Goal: Information Seeking & Learning: Learn about a topic

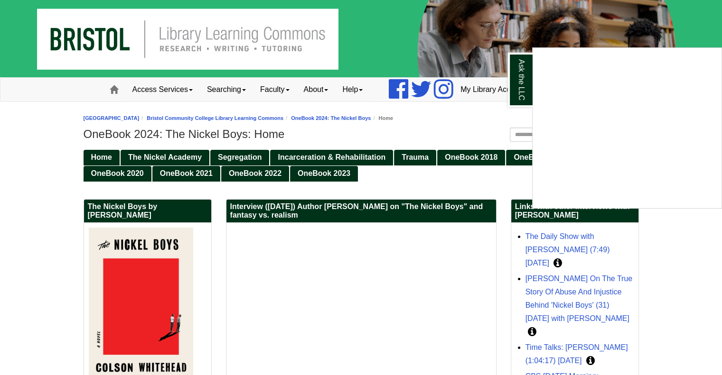
click at [697, 281] on div "Ask the LLC" at bounding box center [361, 187] width 722 height 375
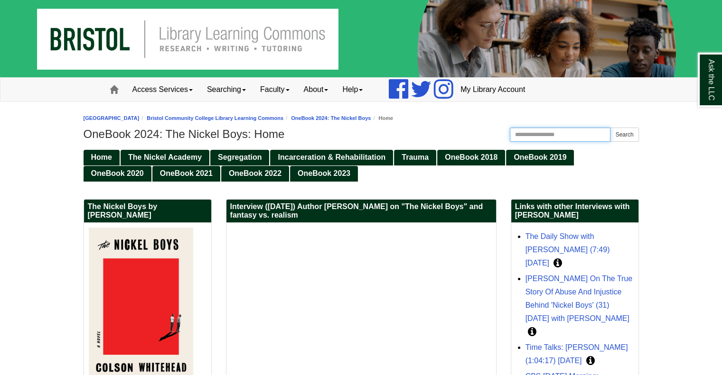
click at [592, 135] on input "Search this Guide" at bounding box center [560, 135] width 101 height 14
click at [568, 135] on input "Search this Guide" at bounding box center [560, 135] width 101 height 14
type input "**********"
click at [625, 134] on button "Search" at bounding box center [624, 135] width 28 height 14
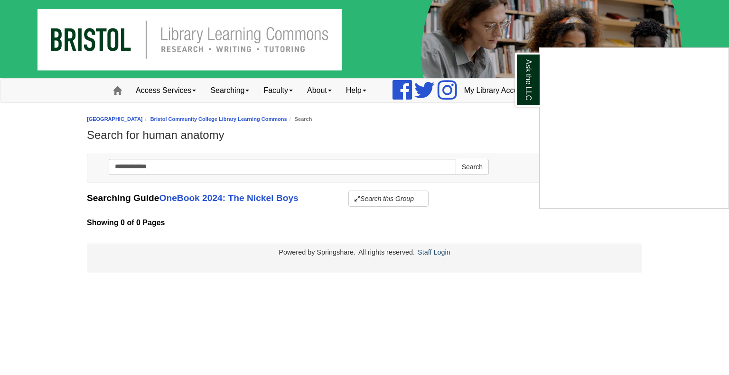
click at [421, 199] on div "Ask the LLC" at bounding box center [364, 187] width 729 height 375
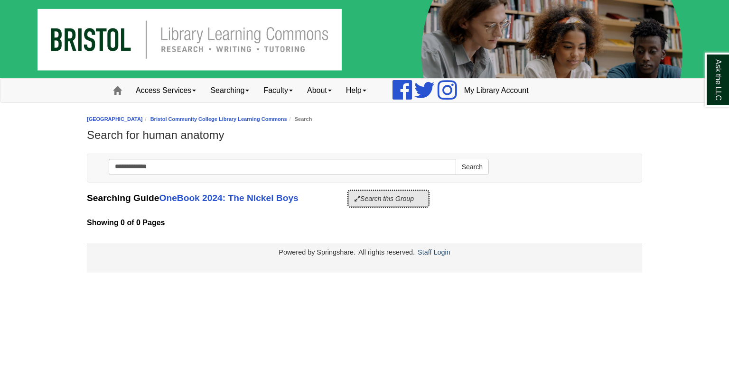
click at [394, 205] on button "Search this Group" at bounding box center [388, 199] width 80 height 16
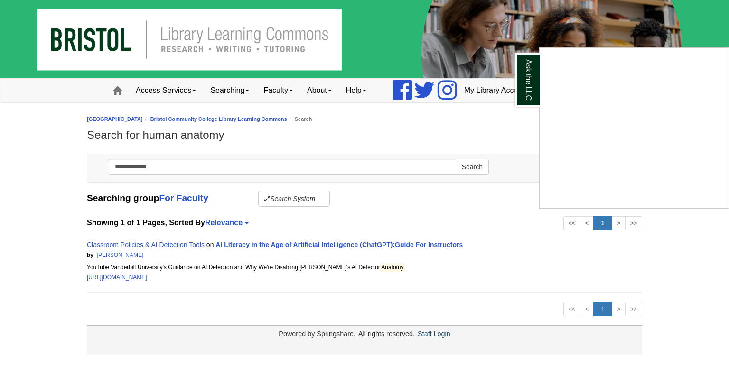
click at [514, 235] on div "Ask the LLC" at bounding box center [364, 187] width 729 height 375
